Goal: Task Accomplishment & Management: Use online tool/utility

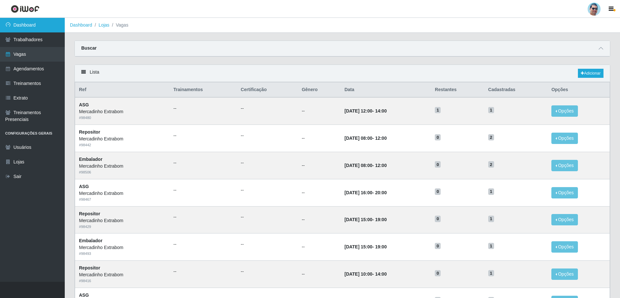
click at [34, 24] on link "Dashboard" at bounding box center [32, 25] width 65 height 15
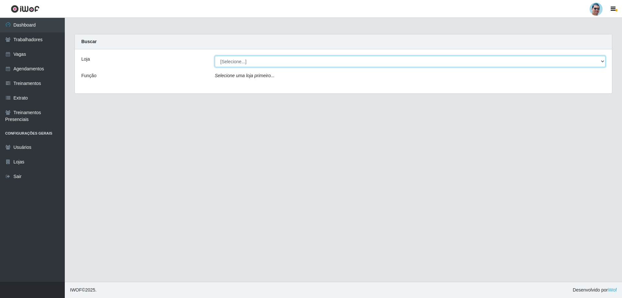
click at [398, 64] on select "[Selecione...] Mercadinho Extrabom" at bounding box center [410, 61] width 391 height 11
select select "175"
click at [215, 56] on select "[Selecione...] Mercadinho Extrabom" at bounding box center [410, 61] width 391 height 11
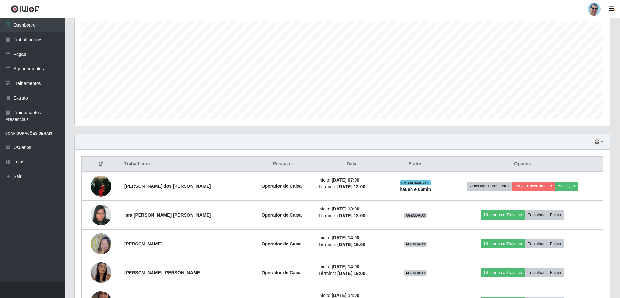
scroll to position [130, 0]
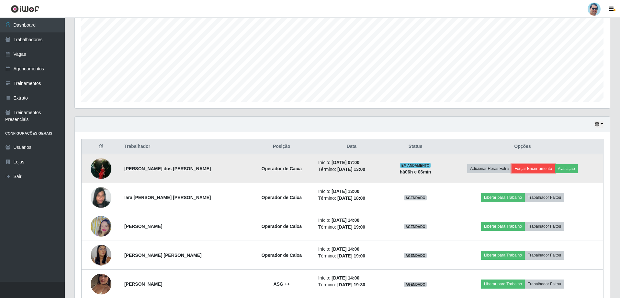
click at [528, 169] on button "Forçar Encerramento" at bounding box center [533, 168] width 43 height 9
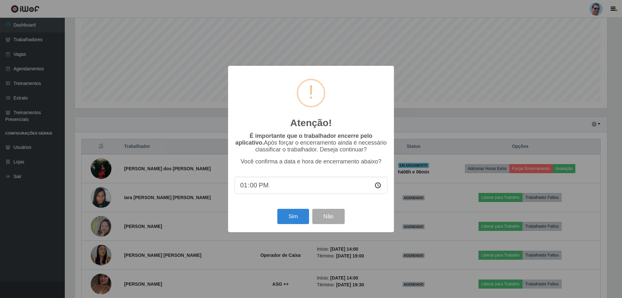
type input "13:03"
click at [301, 219] on button "Sim" at bounding box center [292, 216] width 31 height 15
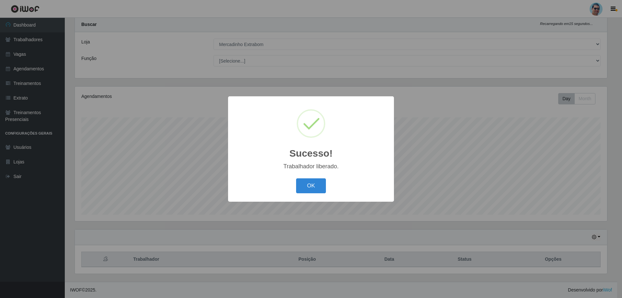
click at [312, 184] on button "OK" at bounding box center [311, 185] width 30 height 15
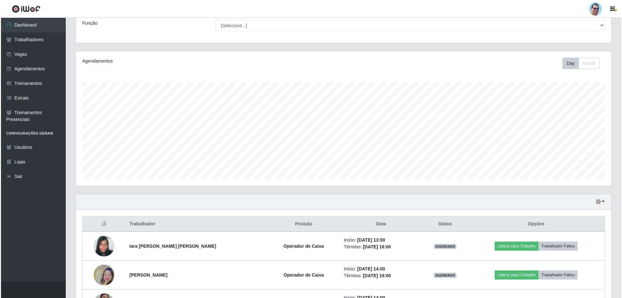
scroll to position [71, 0]
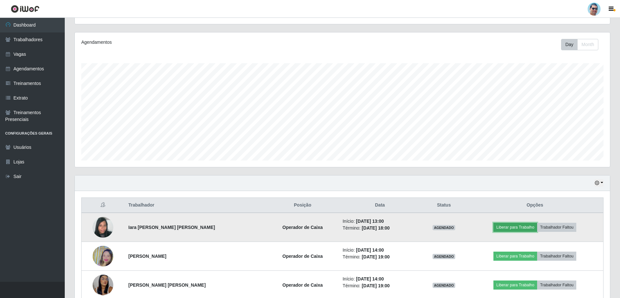
click at [524, 225] on button "Liberar para Trabalho" at bounding box center [515, 226] width 44 height 9
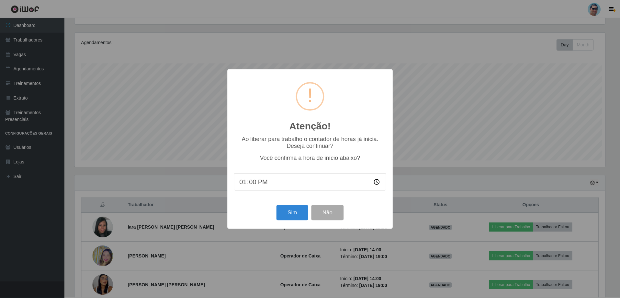
scroll to position [134, 532]
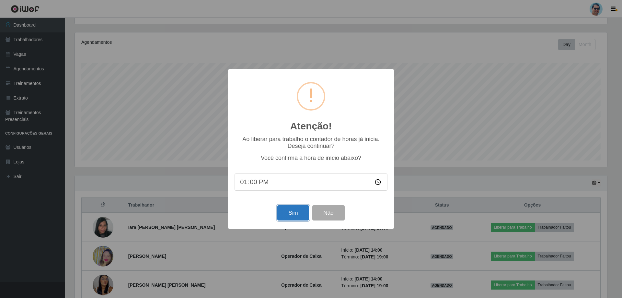
click at [296, 212] on button "Sim" at bounding box center [292, 212] width 31 height 15
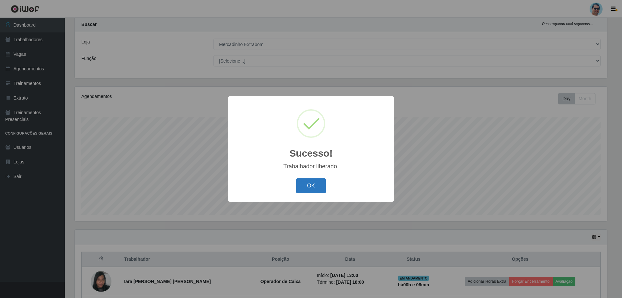
click at [313, 188] on button "OK" at bounding box center [311, 185] width 30 height 15
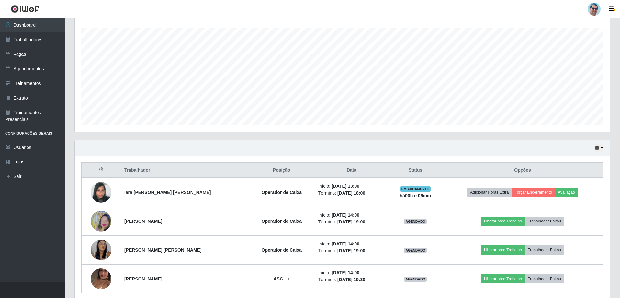
scroll to position [120, 0]
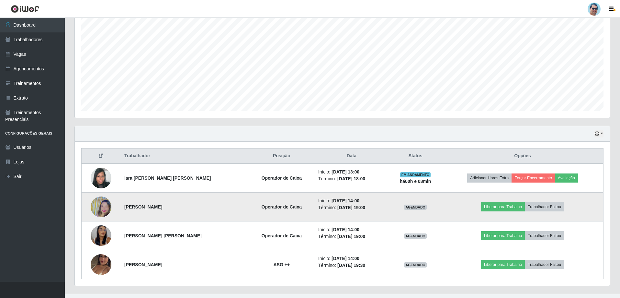
click at [106, 206] on img at bounding box center [101, 206] width 21 height 37
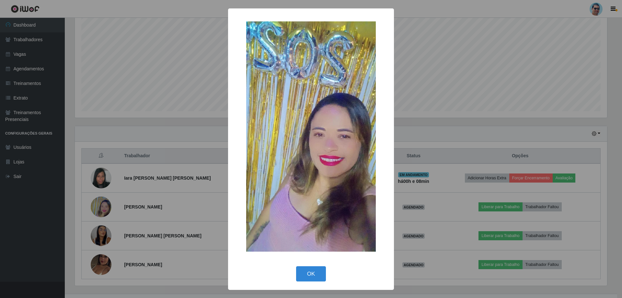
click at [512, 145] on div "× OK Cancel" at bounding box center [311, 149] width 622 height 298
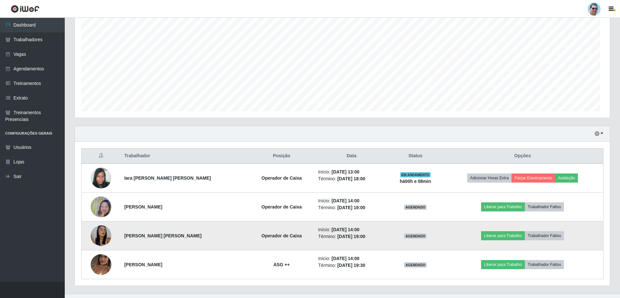
scroll to position [134, 535]
click at [105, 229] on img at bounding box center [101, 235] width 21 height 45
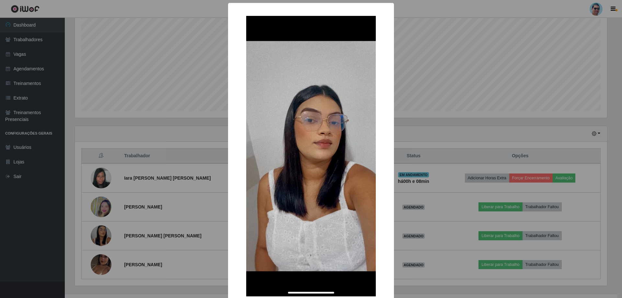
click at [523, 107] on div "× OK Cancel" at bounding box center [311, 149] width 622 height 298
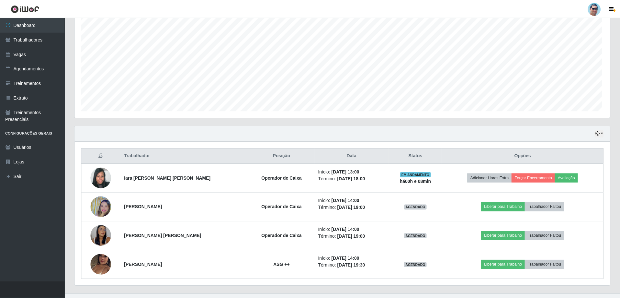
scroll to position [134, 535]
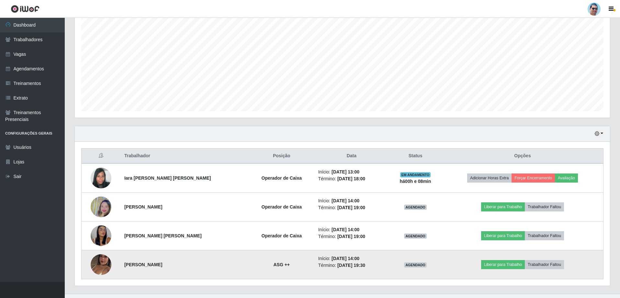
click at [97, 260] on img at bounding box center [101, 264] width 21 height 37
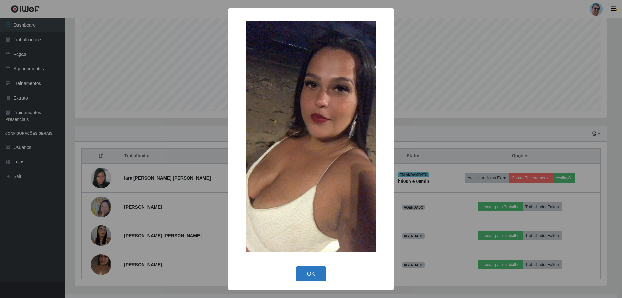
click at [311, 269] on button "OK" at bounding box center [311, 273] width 30 height 15
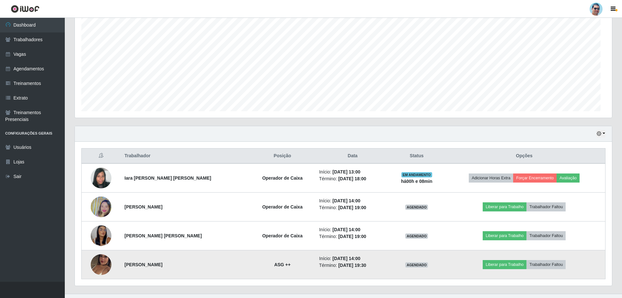
scroll to position [134, 535]
click at [94, 261] on img at bounding box center [101, 264] width 21 height 37
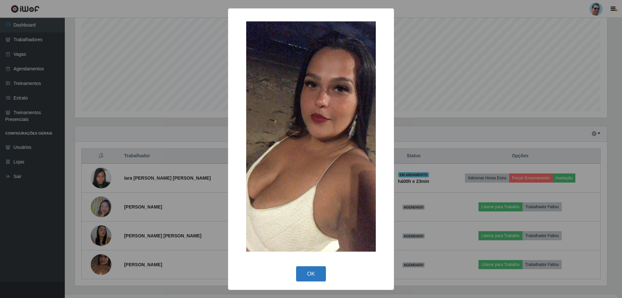
click at [313, 275] on button "OK" at bounding box center [311, 273] width 30 height 15
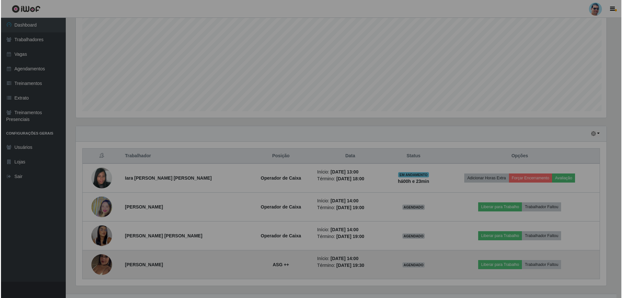
scroll to position [134, 535]
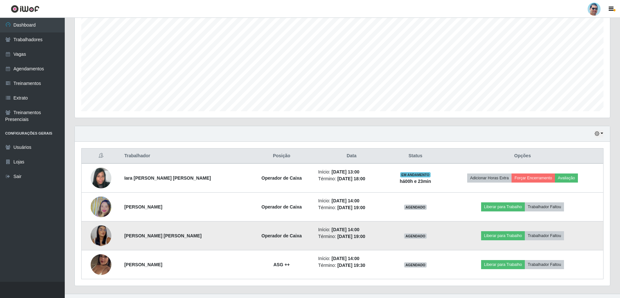
click at [103, 233] on img at bounding box center [101, 235] width 21 height 45
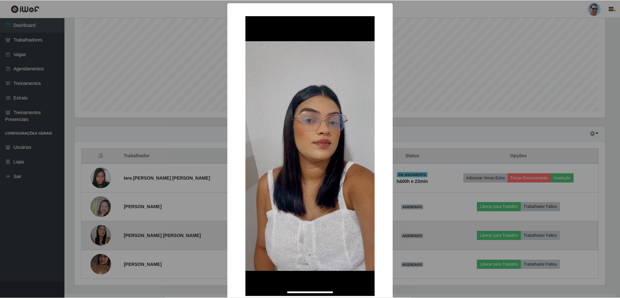
scroll to position [134, 532]
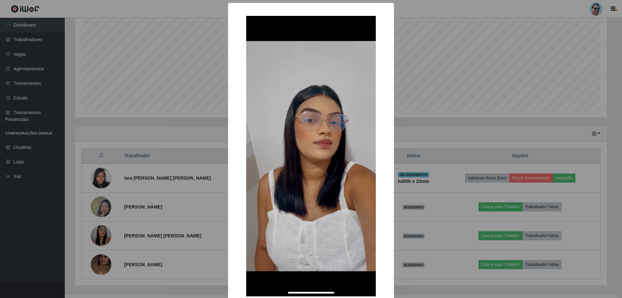
click at [209, 64] on div "× OK Cancel" at bounding box center [311, 149] width 622 height 298
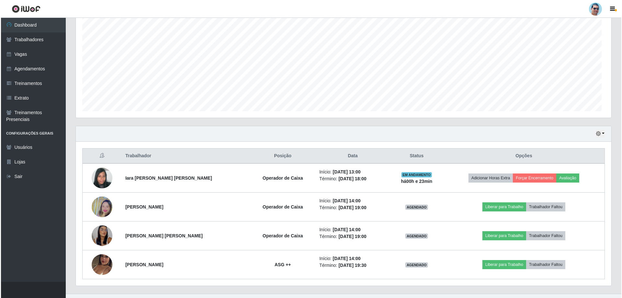
scroll to position [134, 535]
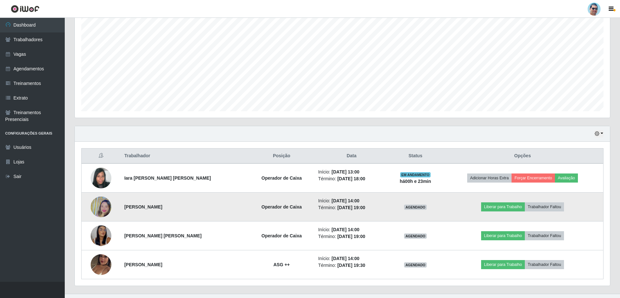
click at [105, 200] on img at bounding box center [101, 206] width 21 height 37
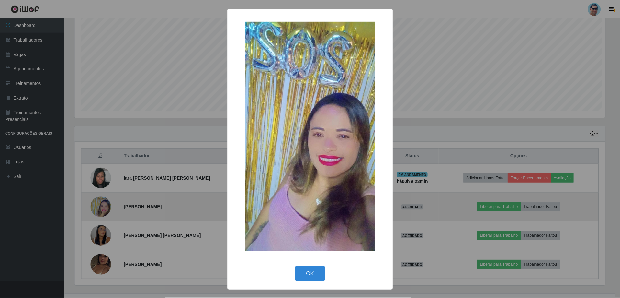
scroll to position [134, 532]
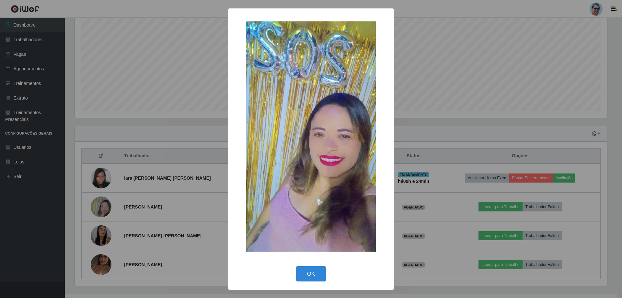
click at [103, 174] on div "× OK Cancel" at bounding box center [311, 149] width 622 height 298
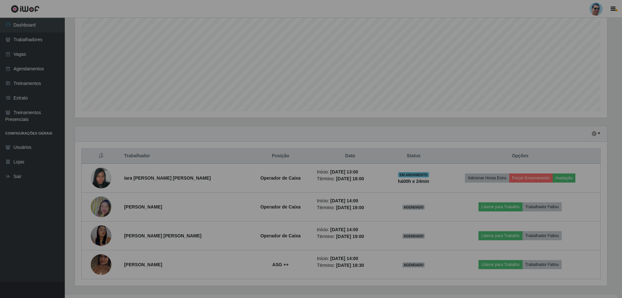
scroll to position [134, 535]
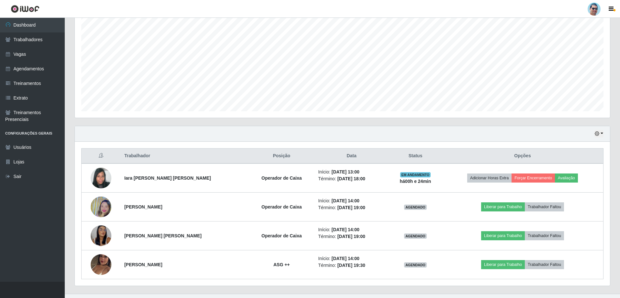
click at [103, 174] on img at bounding box center [101, 178] width 21 height 28
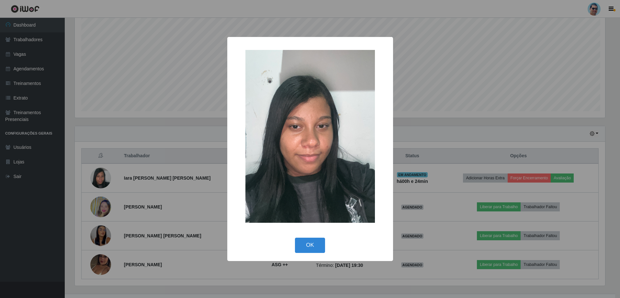
scroll to position [134, 532]
click at [169, 46] on div "× OK Cancel" at bounding box center [311, 149] width 622 height 298
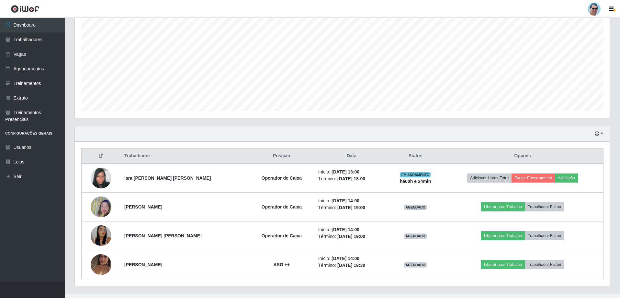
scroll to position [132, 0]
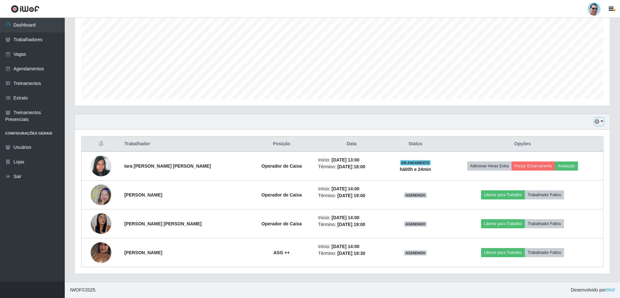
click at [602, 121] on button "button" at bounding box center [599, 121] width 9 height 7
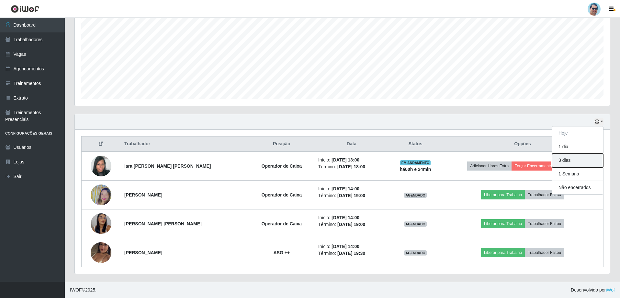
click at [579, 160] on button "3 dias" at bounding box center [577, 160] width 51 height 14
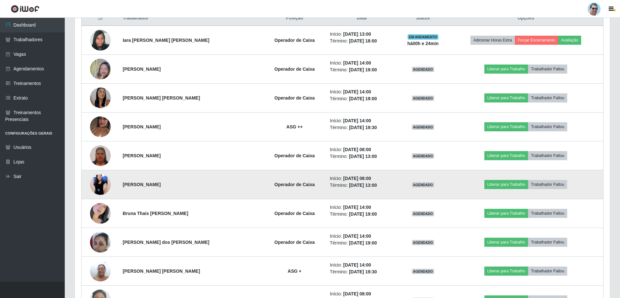
scroll to position [282, 0]
